Goal: Use online tool/utility: Utilize a website feature to perform a specific function

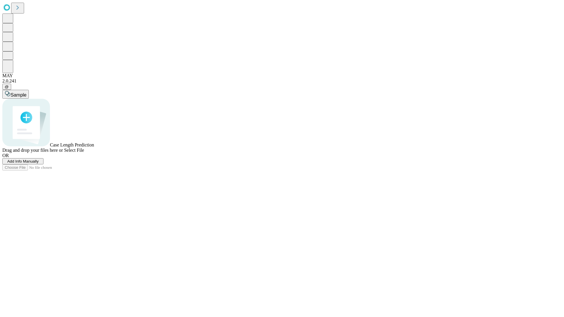
click at [39, 164] on span "Add Info Manually" at bounding box center [22, 161] width 31 height 4
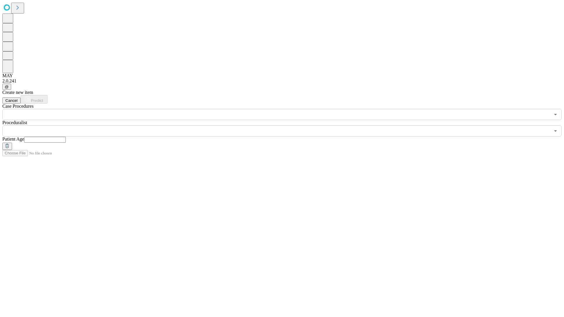
click at [66, 137] on input "text" at bounding box center [45, 140] width 42 height 6
type input "**"
click at [286, 125] on input "text" at bounding box center [276, 130] width 548 height 11
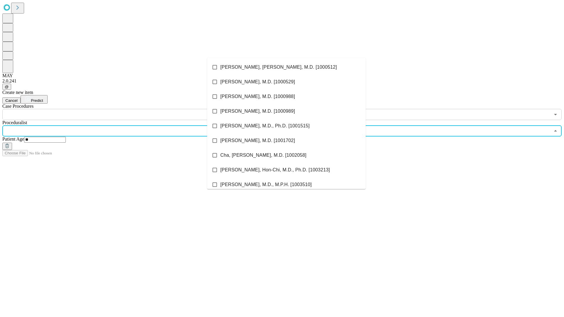
click at [286, 67] on li "[PERSON_NAME], [PERSON_NAME], M.D. [1000512]" at bounding box center [286, 67] width 159 height 15
click at [123, 109] on input "text" at bounding box center [276, 114] width 548 height 11
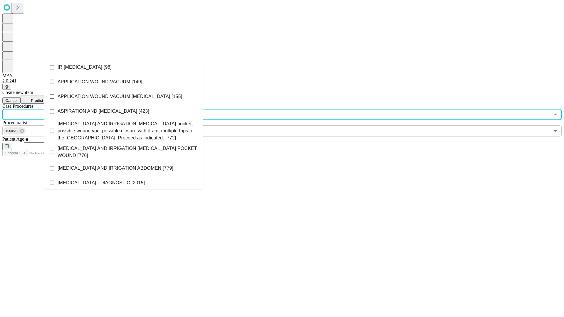
click at [124, 67] on li "IR [MEDICAL_DATA] [98]" at bounding box center [123, 67] width 159 height 15
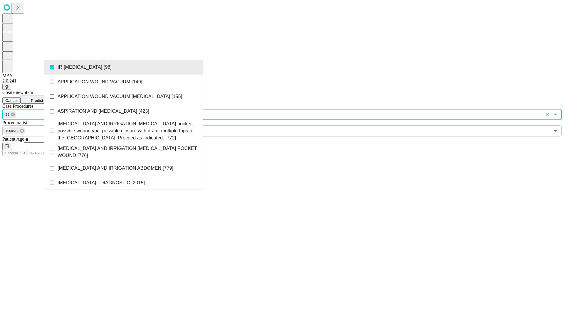
click at [43, 98] on span "Predict" at bounding box center [37, 100] width 12 height 4
